Goal: Task Accomplishment & Management: Complete application form

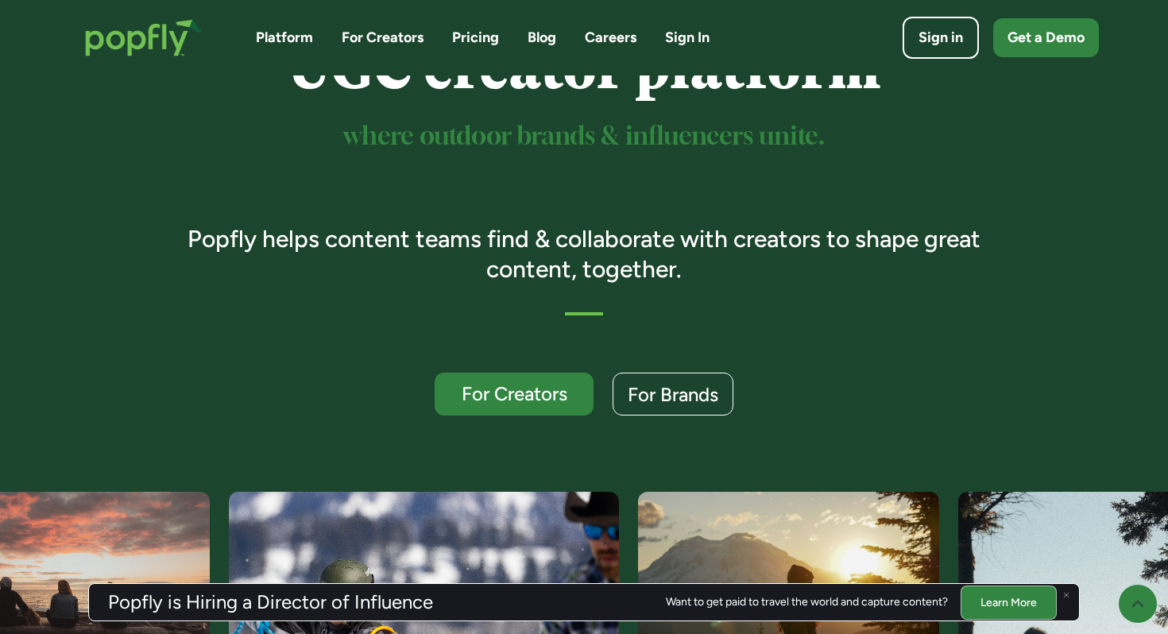
scroll to position [204, 0]
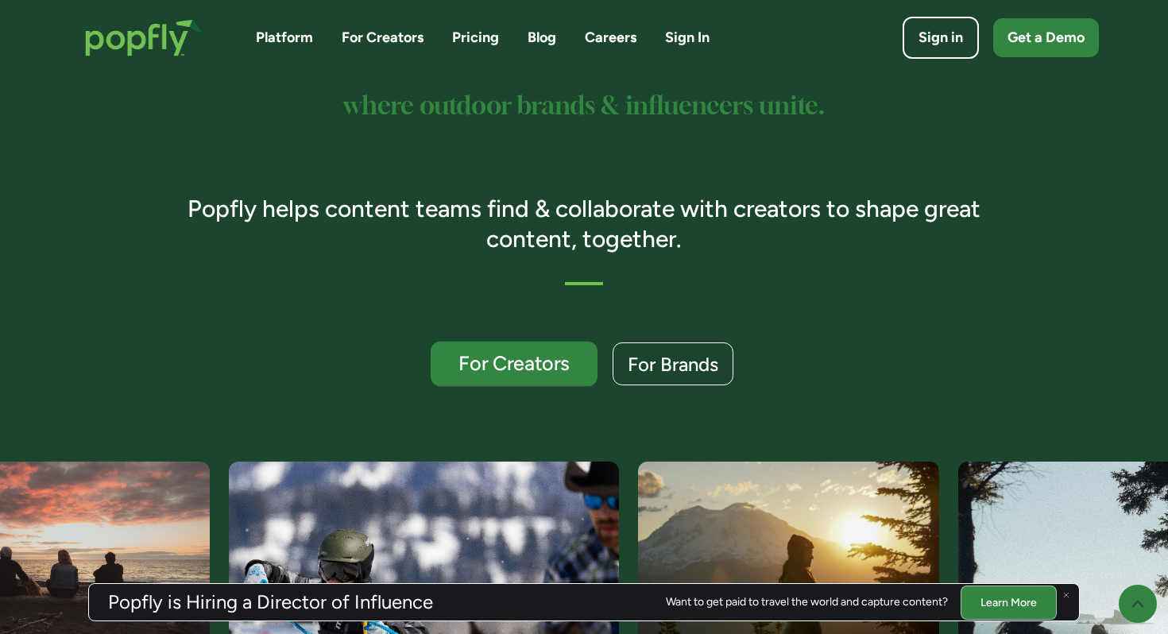
click at [544, 361] on div "For Creators" at bounding box center [514, 364] width 137 height 21
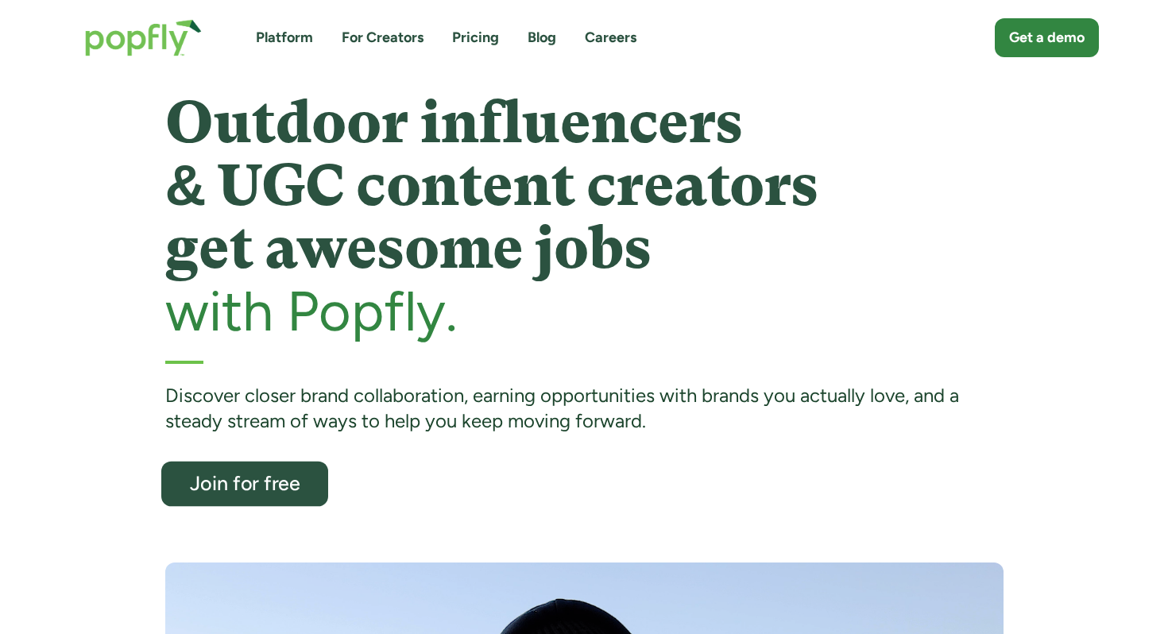
click at [240, 479] on div "Join for free" at bounding box center [244, 484] width 137 height 21
